Goal: Task Accomplishment & Management: Use online tool/utility

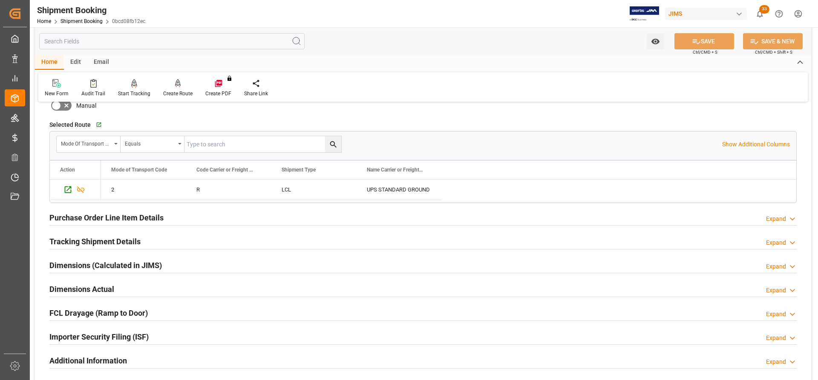
click at [89, 237] on h2 "Tracking Shipment Details" at bounding box center [94, 241] width 91 height 11
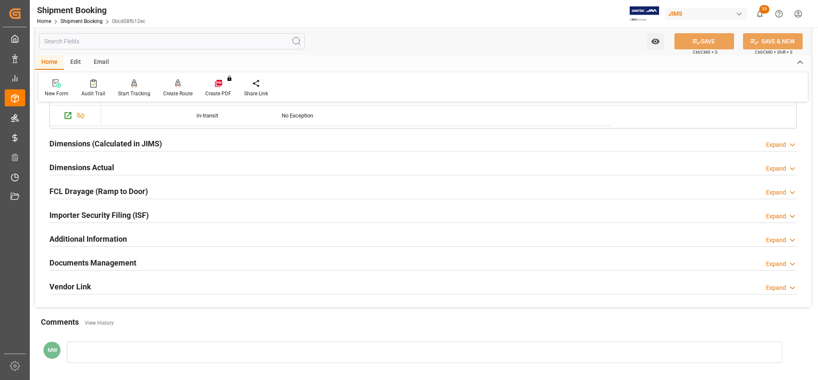
scroll to position [809, 0]
click at [69, 166] on h2 "Dimensions Actual" at bounding box center [81, 166] width 65 height 11
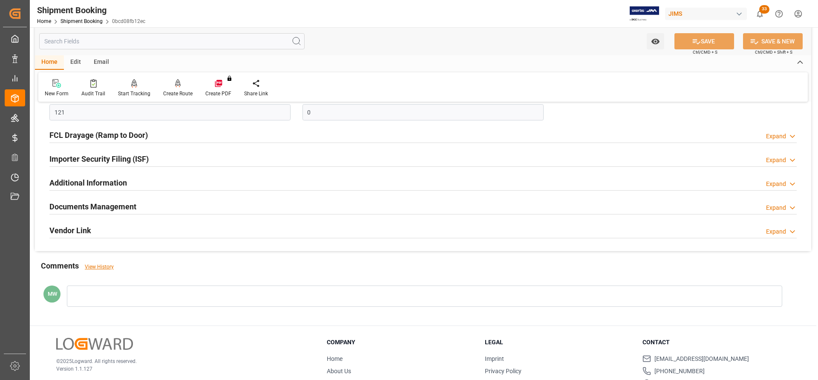
scroll to position [979, 0]
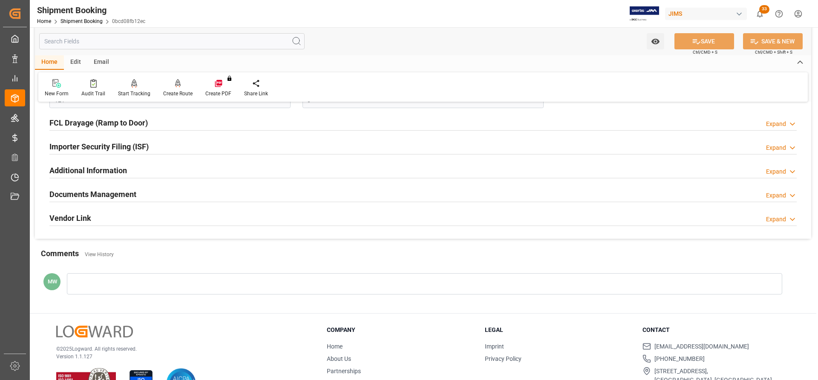
click at [72, 194] on h2 "Documents Management" at bounding box center [92, 194] width 87 height 11
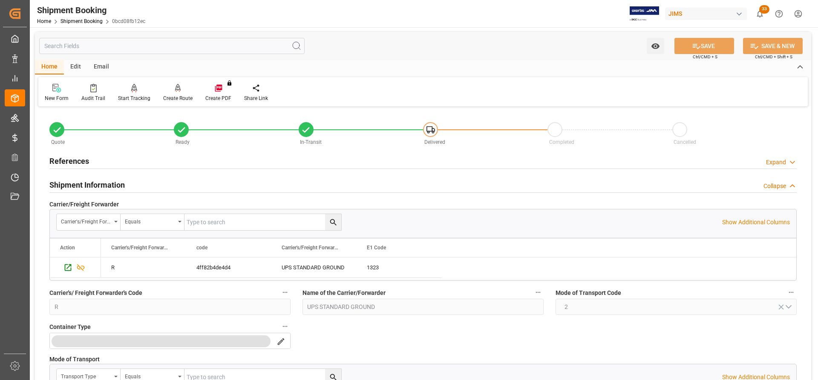
scroll to position [0, 0]
click at [70, 154] on div "References" at bounding box center [69, 161] width 40 height 16
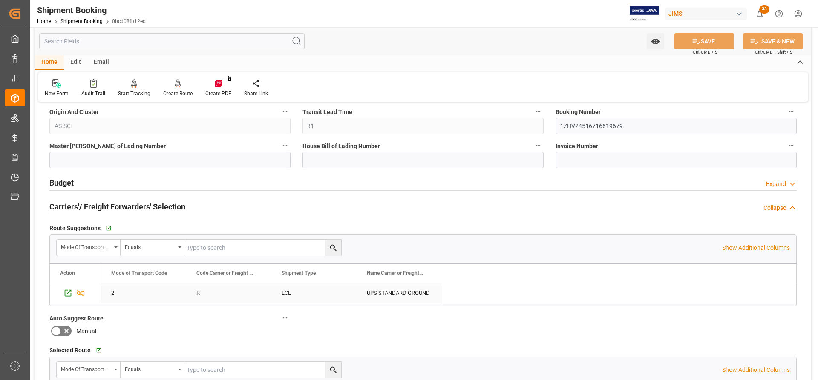
scroll to position [511, 0]
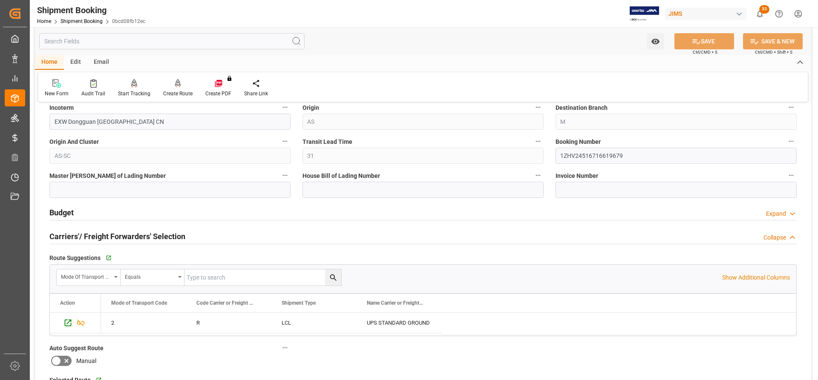
click at [63, 213] on h2 "Budget" at bounding box center [61, 212] width 24 height 11
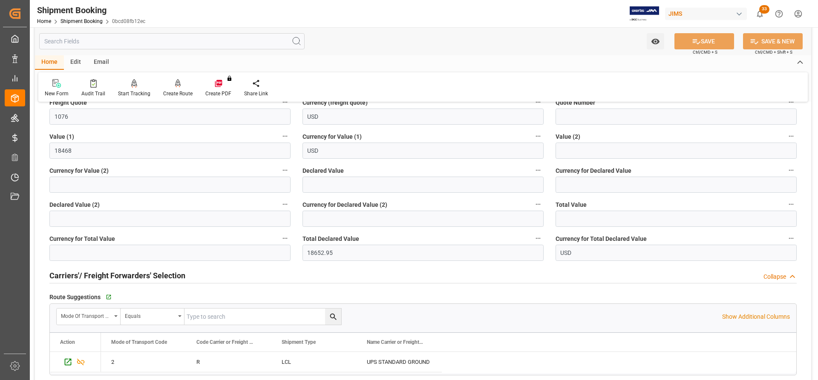
scroll to position [681, 0]
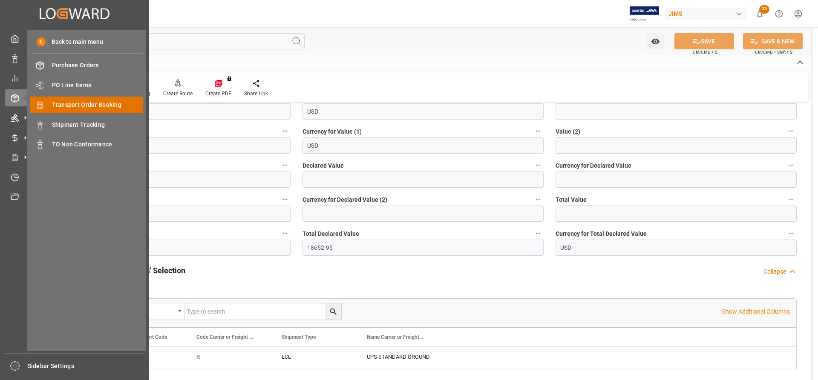
click at [95, 109] on span "Transport Order Booking" at bounding box center [98, 105] width 92 height 9
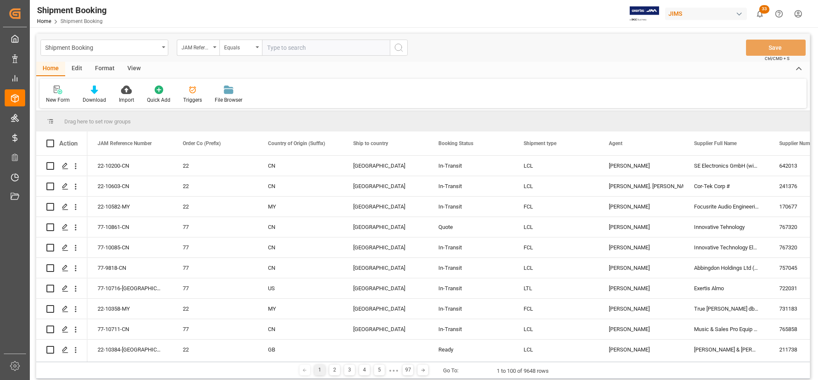
click at [281, 49] on input "text" at bounding box center [326, 48] width 128 height 16
type input "77-10269-[GEOGRAPHIC_DATA]"
click at [397, 49] on icon "search button" at bounding box center [398, 48] width 10 height 10
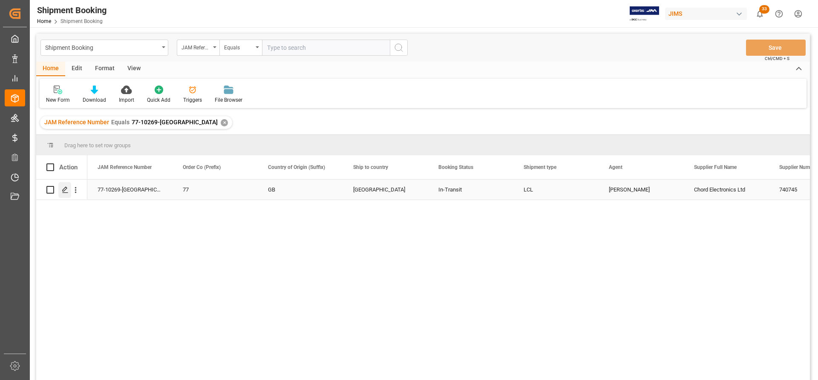
click at [70, 189] on div "Press SPACE to select this row." at bounding box center [64, 190] width 13 height 16
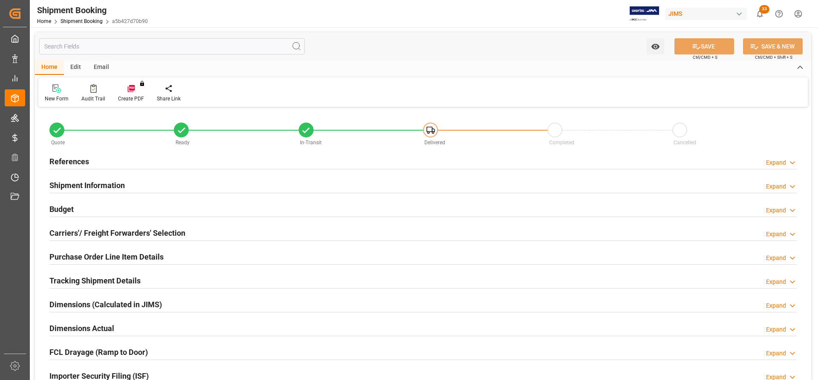
type input "0"
type input "288.9486"
type input "3175.91"
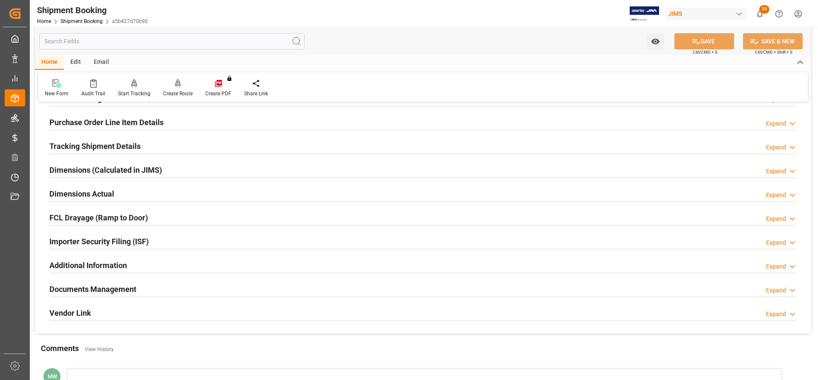
scroll to position [43, 0]
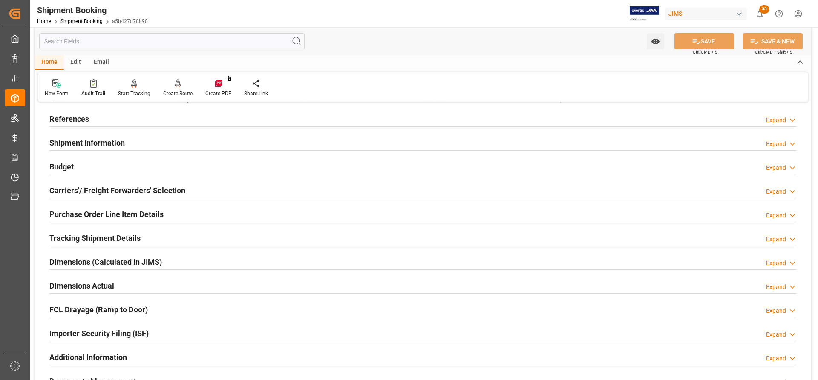
click at [59, 166] on h2 "Budget" at bounding box center [61, 166] width 24 height 11
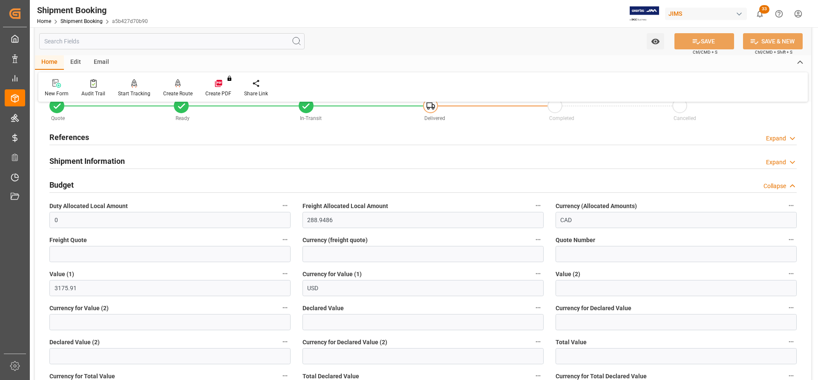
scroll to position [0, 0]
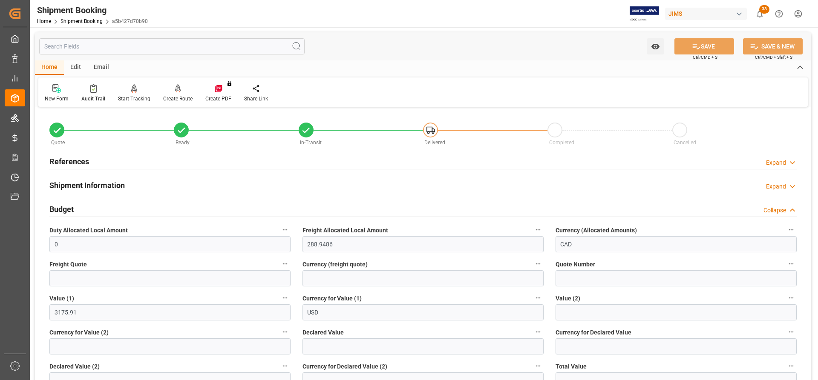
click at [67, 209] on h2 "Budget" at bounding box center [61, 209] width 24 height 11
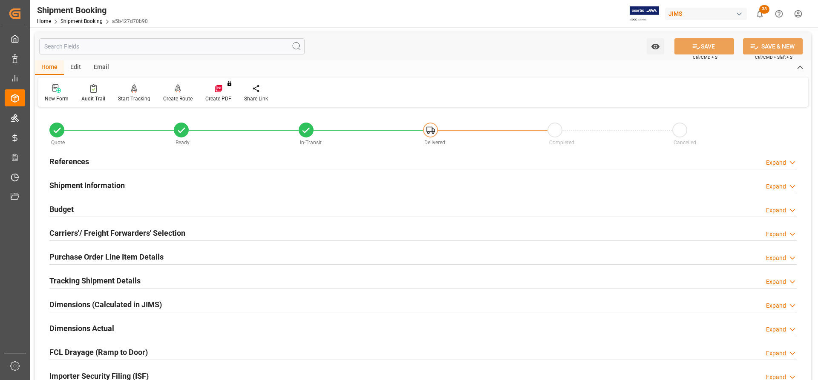
click at [67, 209] on h2 "Budget" at bounding box center [61, 209] width 24 height 11
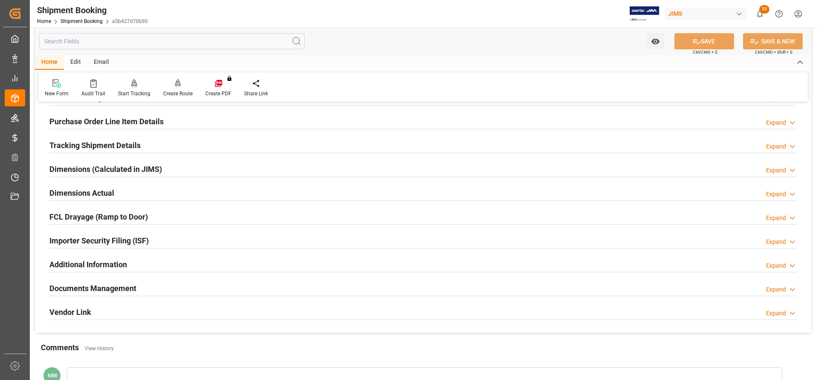
scroll to position [341, 0]
click at [81, 285] on h2 "Documents Management" at bounding box center [92, 287] width 87 height 11
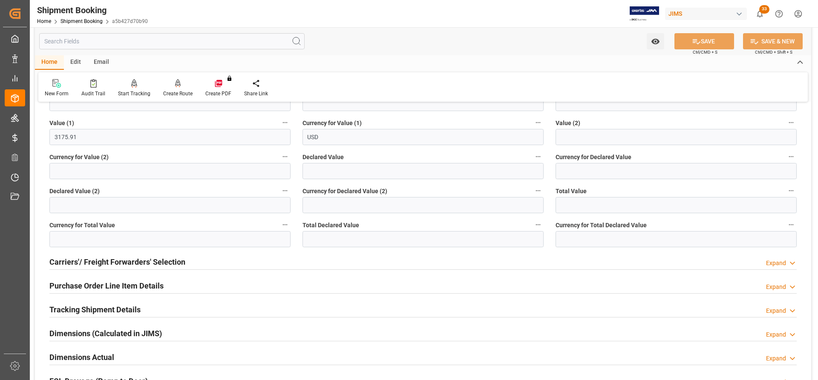
scroll to position [170, 0]
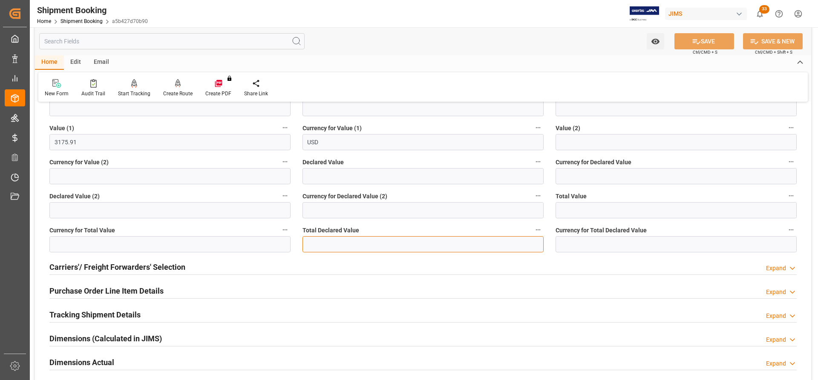
click at [310, 247] on input "text" at bounding box center [422, 244] width 241 height 16
paste input "text"
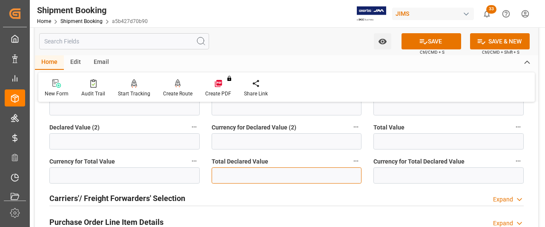
scroll to position [256, 0]
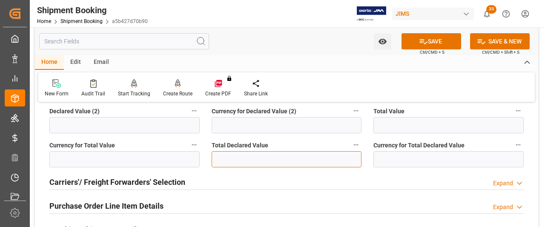
click at [232, 159] on input "text" at bounding box center [287, 159] width 150 height 16
click at [215, 155] on input "text" at bounding box center [287, 159] width 150 height 16
type input "3175.91"
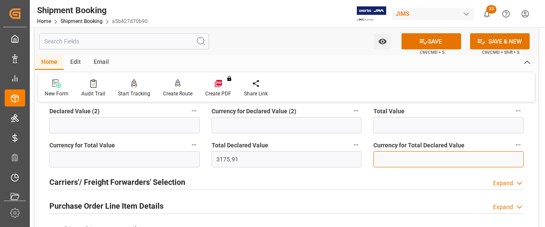
click at [403, 158] on input at bounding box center [448, 159] width 150 height 16
type input "USD"
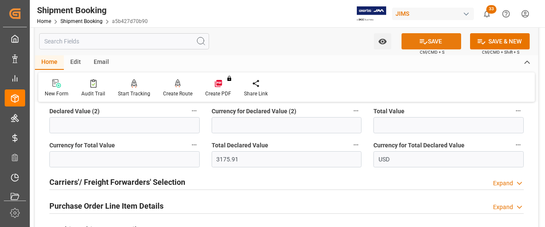
click at [440, 41] on button "SAVE" at bounding box center [432, 41] width 60 height 16
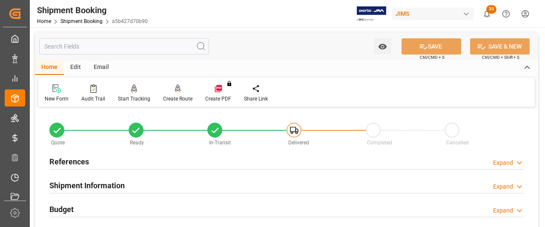
scroll to position [0, 0]
click at [72, 161] on h2 "References" at bounding box center [69, 161] width 40 height 11
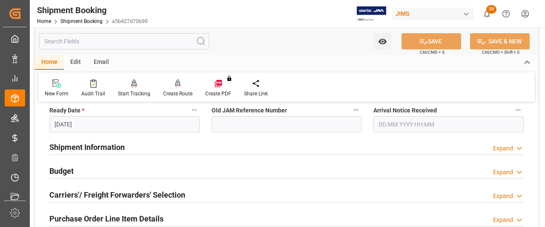
scroll to position [256, 0]
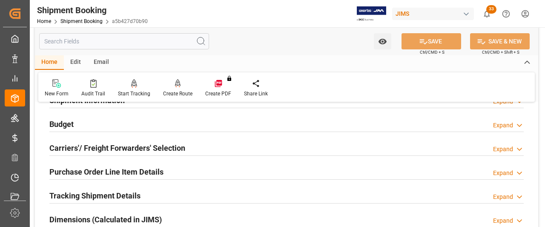
click at [80, 144] on h2 "Carriers'/ Freight Forwarders' Selection" at bounding box center [117, 147] width 136 height 11
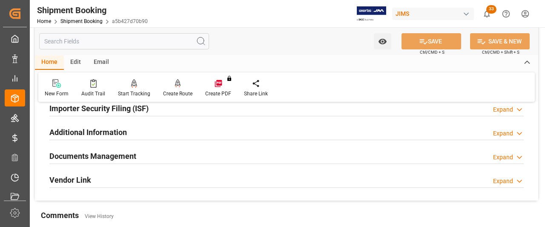
scroll to position [639, 0]
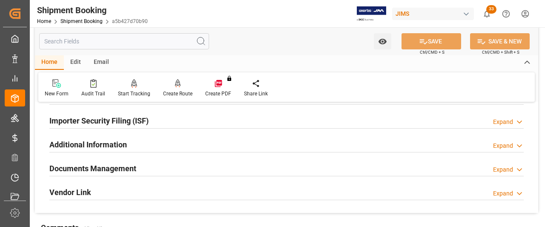
click at [78, 166] on h2 "Documents Management" at bounding box center [92, 168] width 87 height 11
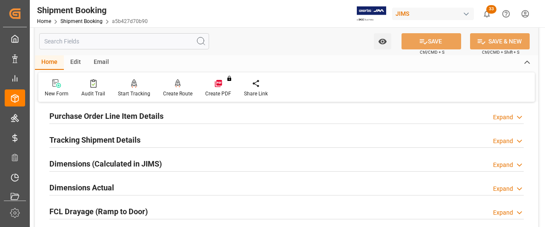
scroll to position [511, 0]
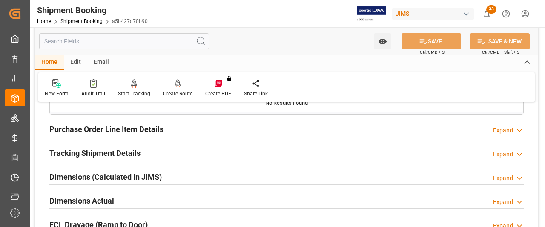
click at [78, 201] on h2 "Dimensions Actual" at bounding box center [81, 200] width 65 height 11
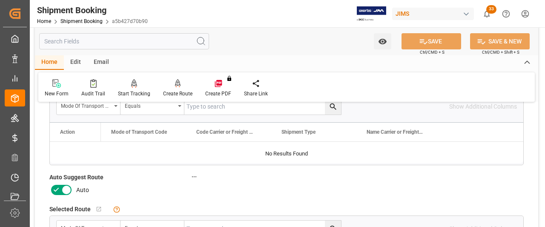
scroll to position [341, 0]
